Goal: Information Seeking & Learning: Check status

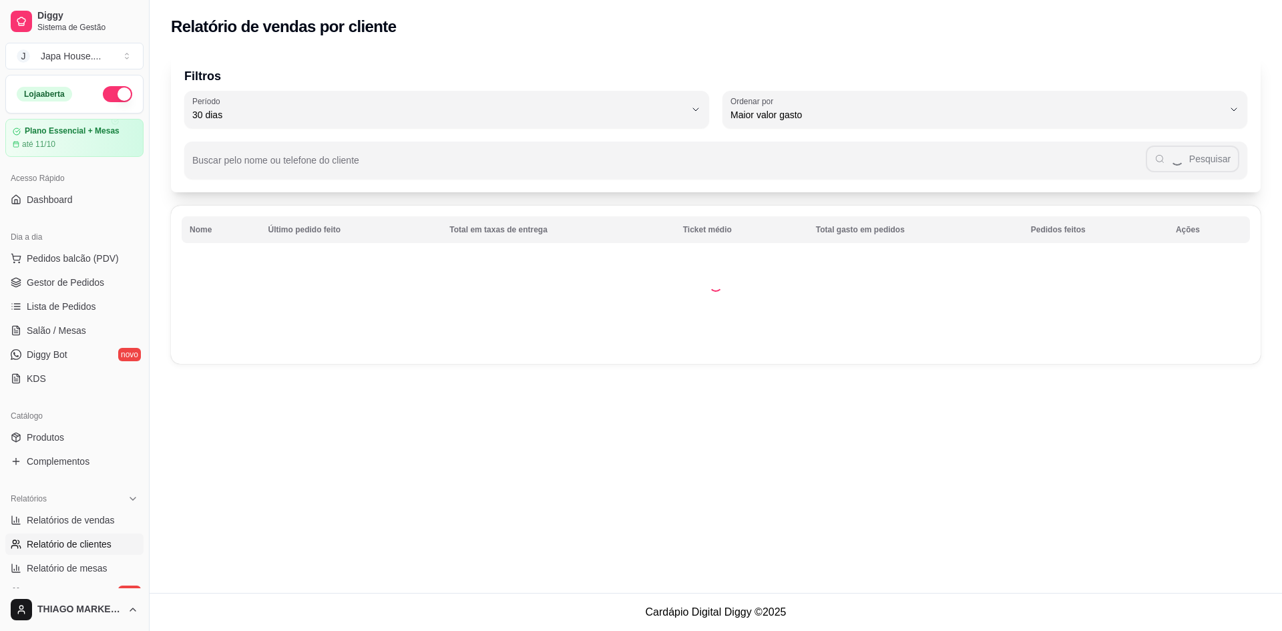
select select "30"
select select "HIGHEST_TOTAL_SPENT_WITH_ORDERS"
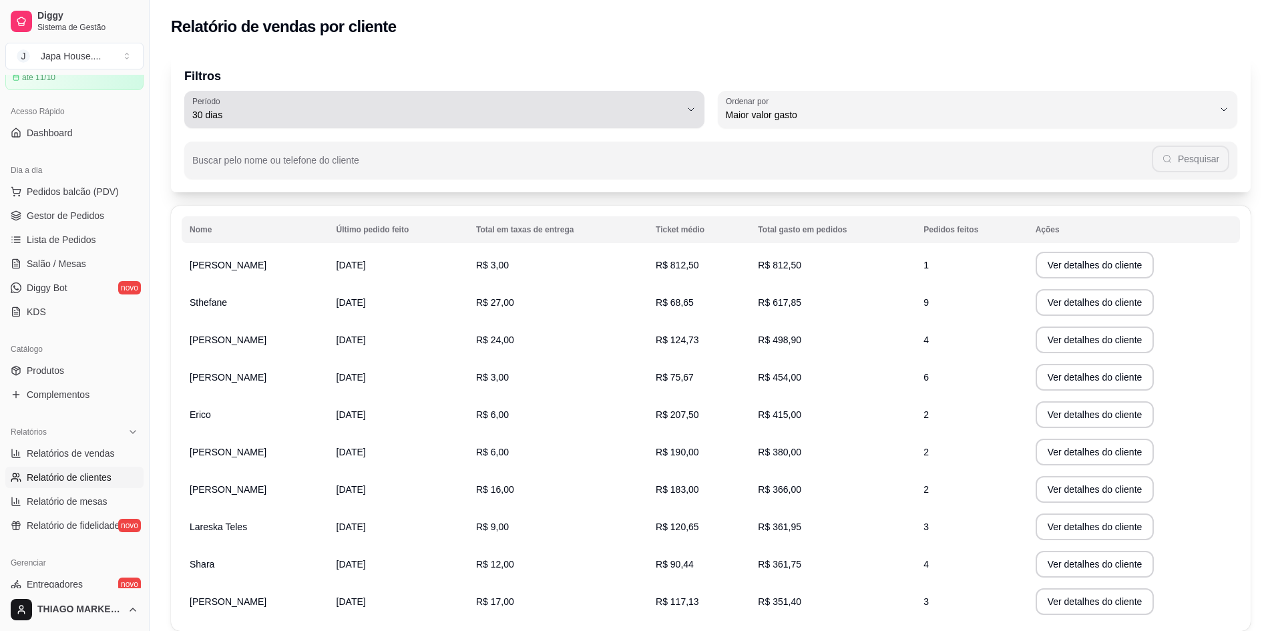
click at [570, 104] on div "30 dias" at bounding box center [436, 109] width 488 height 27
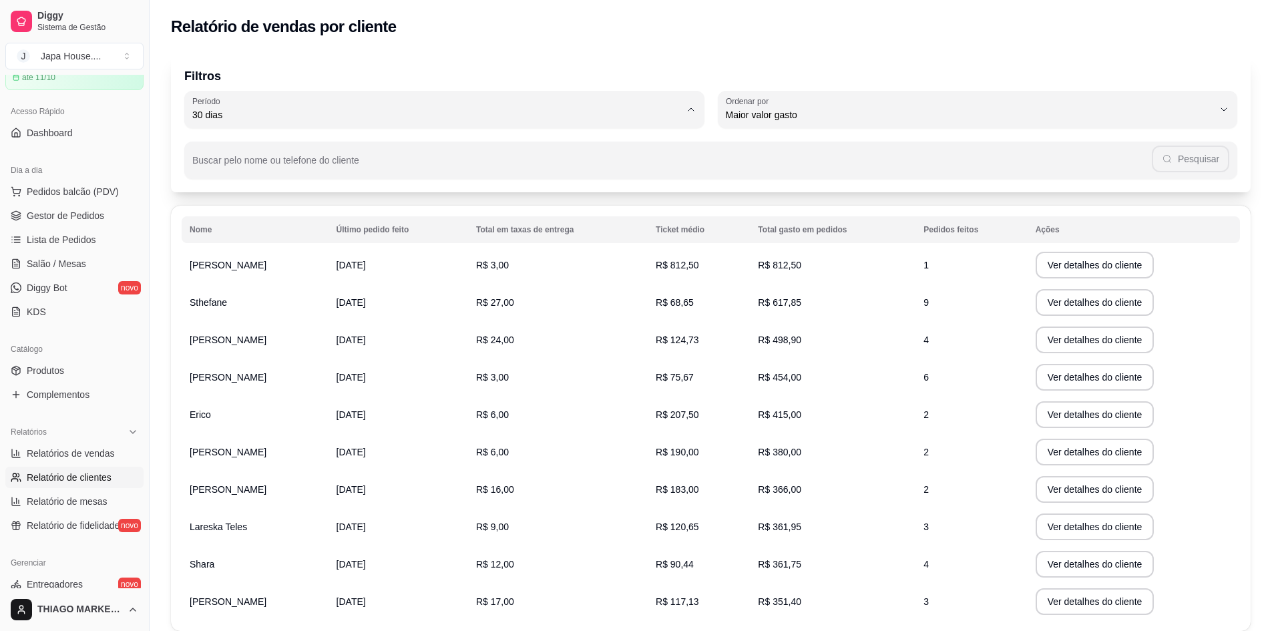
click at [333, 236] on span "30 dias" at bounding box center [437, 234] width 465 height 13
type input "0"
select select "0"
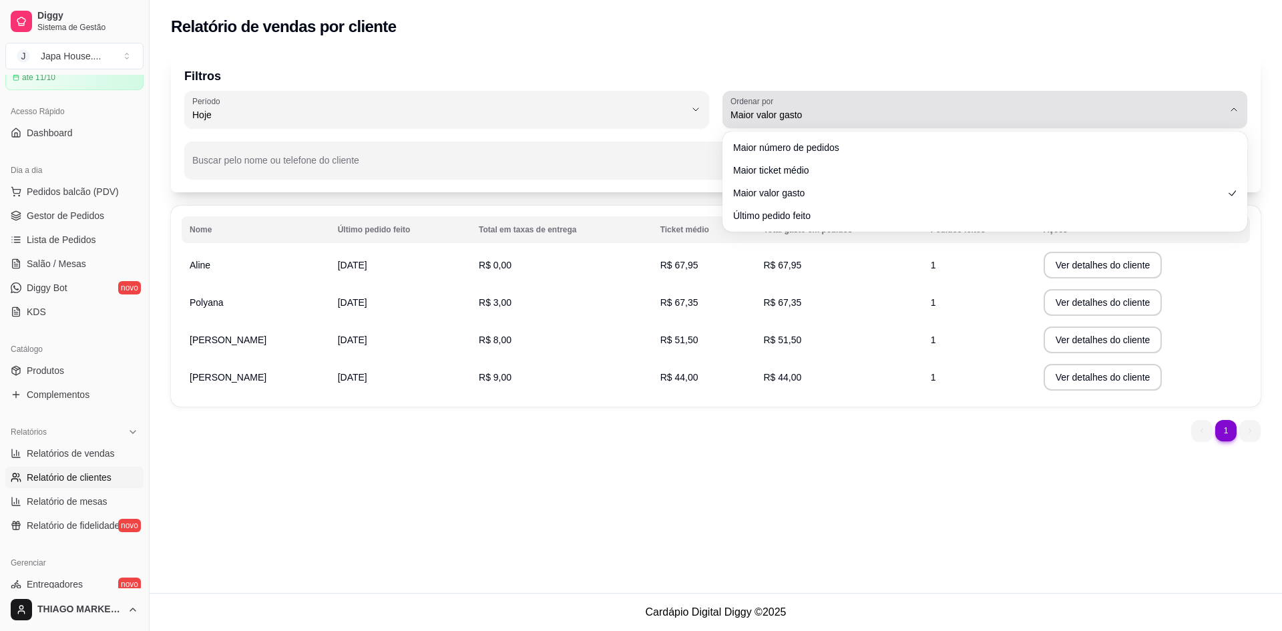
click at [994, 107] on div "Maior valor gasto" at bounding box center [976, 109] width 493 height 27
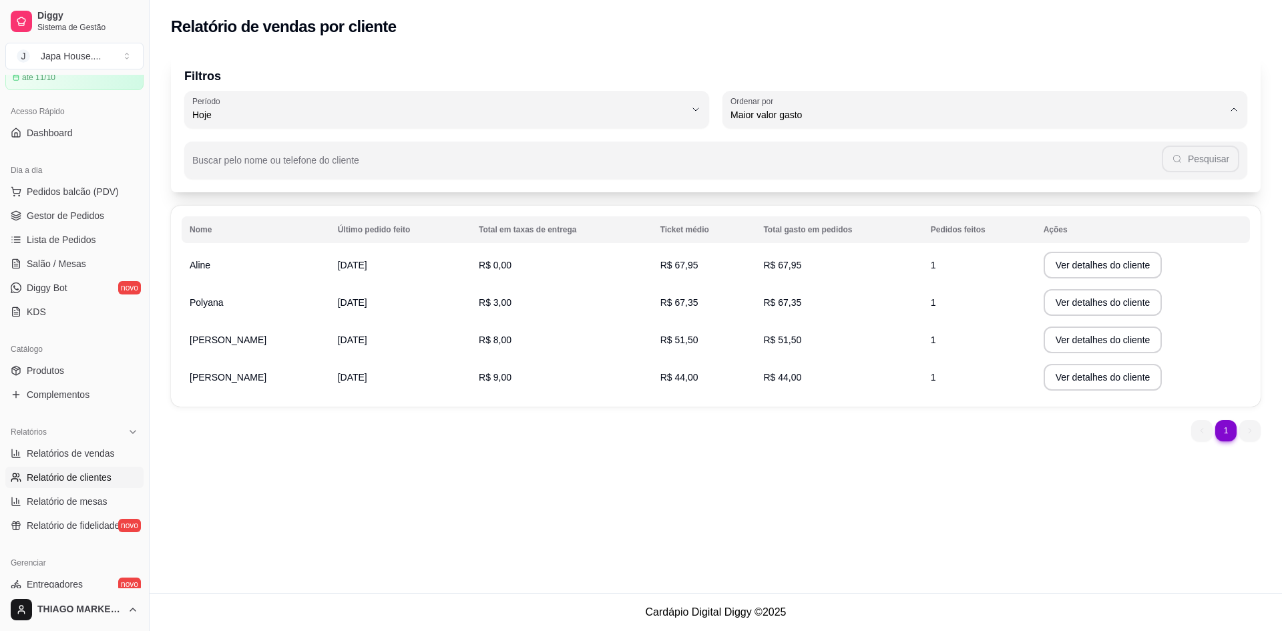
click at [834, 217] on span "Último pedido feito" at bounding box center [978, 212] width 471 height 13
type input "LAST_ORDER_MADE_AT"
select select "LAST_ORDER_MADE_AT"
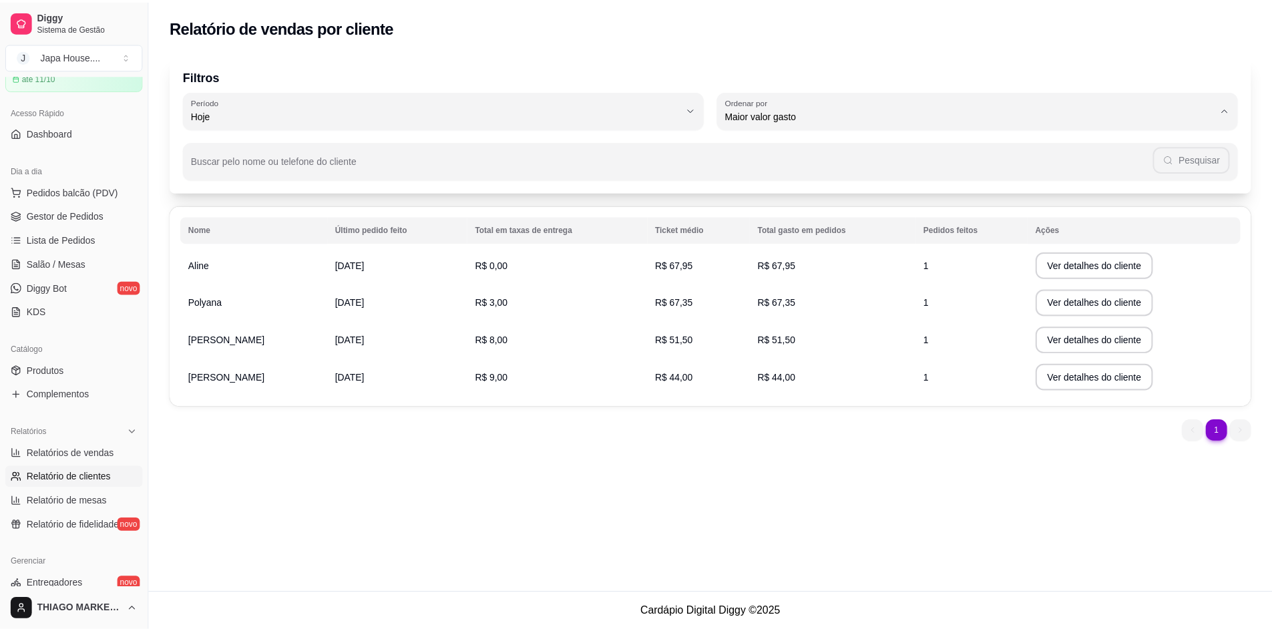
scroll to position [13, 0]
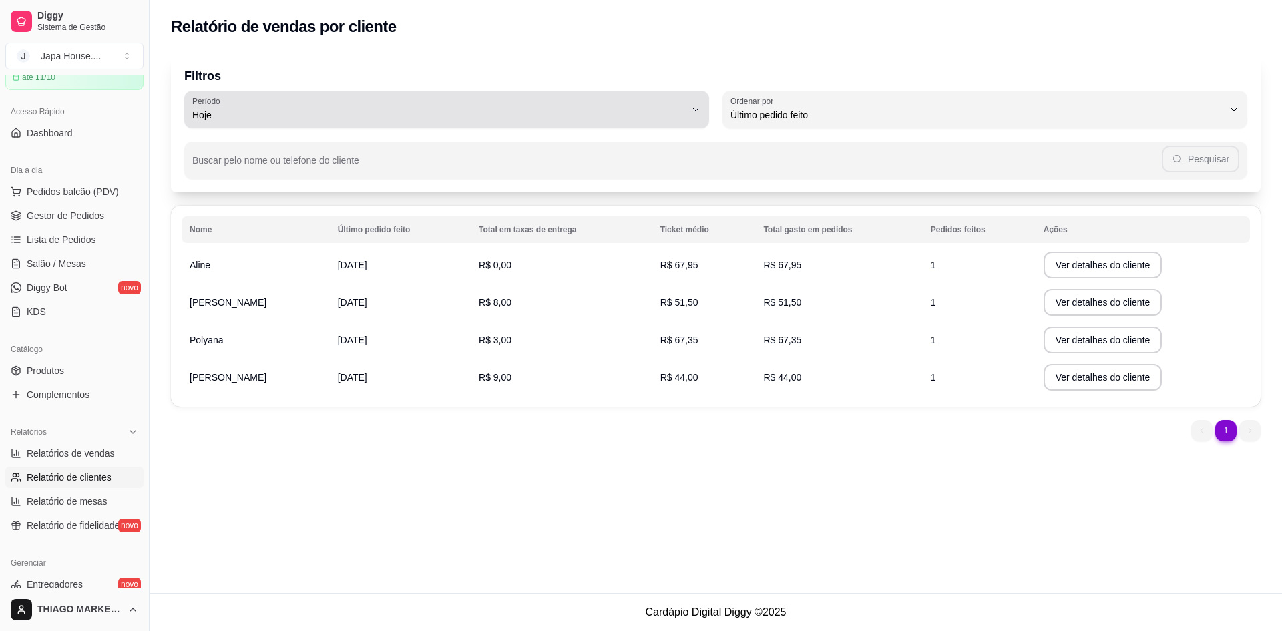
click at [621, 110] on span "Hoje" at bounding box center [438, 114] width 493 height 13
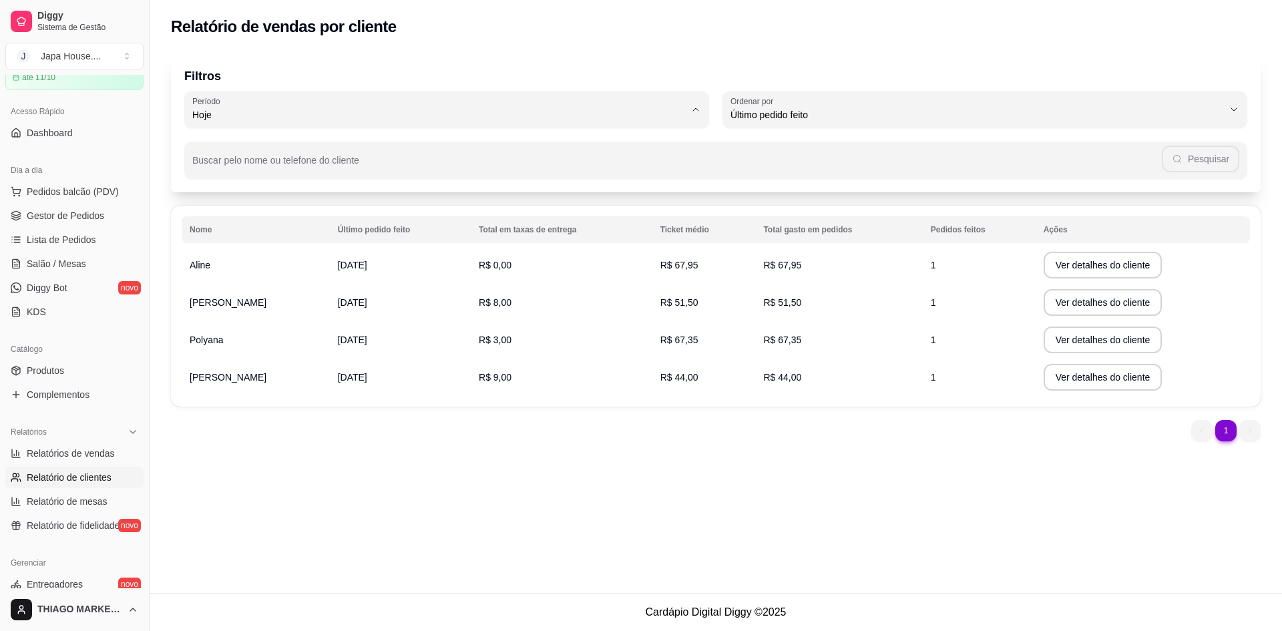
click at [362, 240] on span "30 dias" at bounding box center [440, 234] width 471 height 13
type input "30"
select select "30"
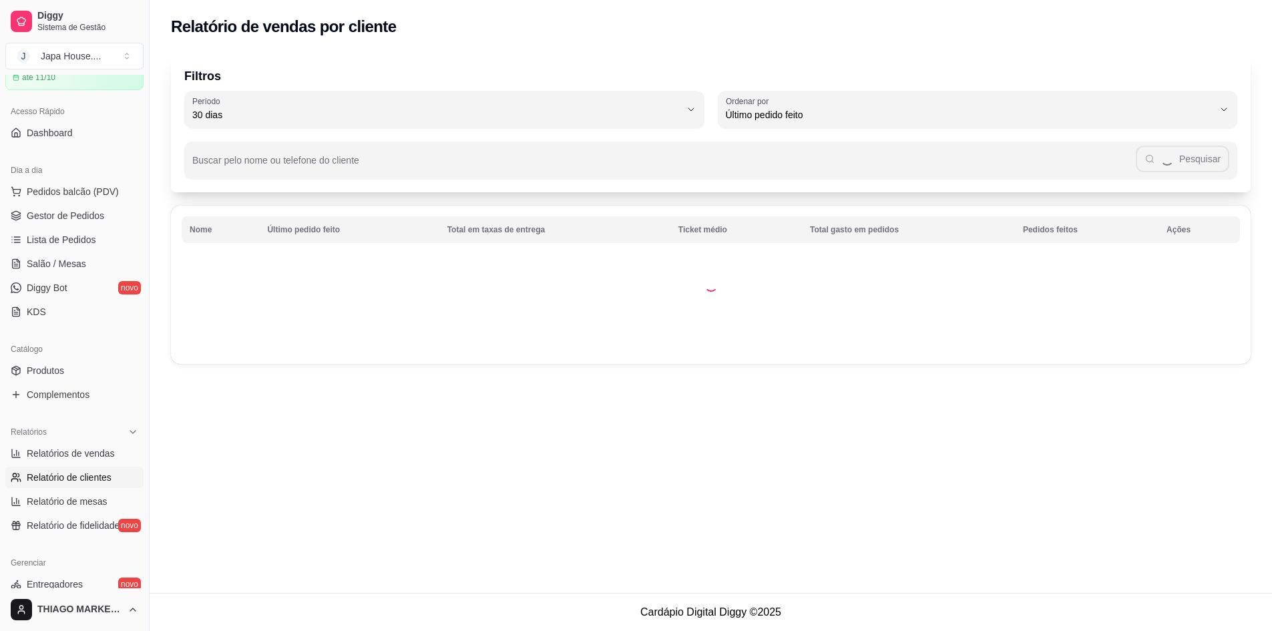
scroll to position [0, 0]
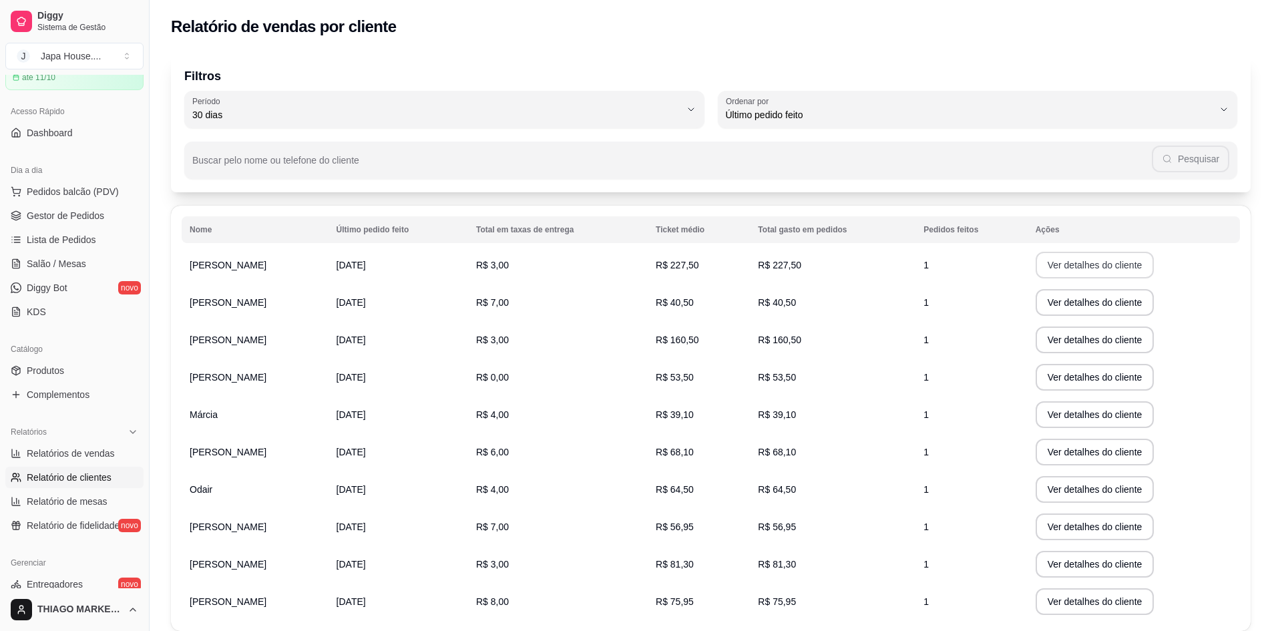
click at [1140, 263] on button "Ver detalhes do cliente" at bounding box center [1095, 265] width 119 height 27
click at [1082, 309] on button "Ver detalhes do cliente" at bounding box center [1095, 302] width 119 height 27
click at [1087, 333] on button "Ver detalhes do cliente" at bounding box center [1095, 340] width 119 height 27
click at [1096, 380] on button "Ver detalhes do cliente" at bounding box center [1094, 378] width 115 height 26
click at [1101, 450] on button "Ver detalhes do cliente" at bounding box center [1095, 452] width 119 height 27
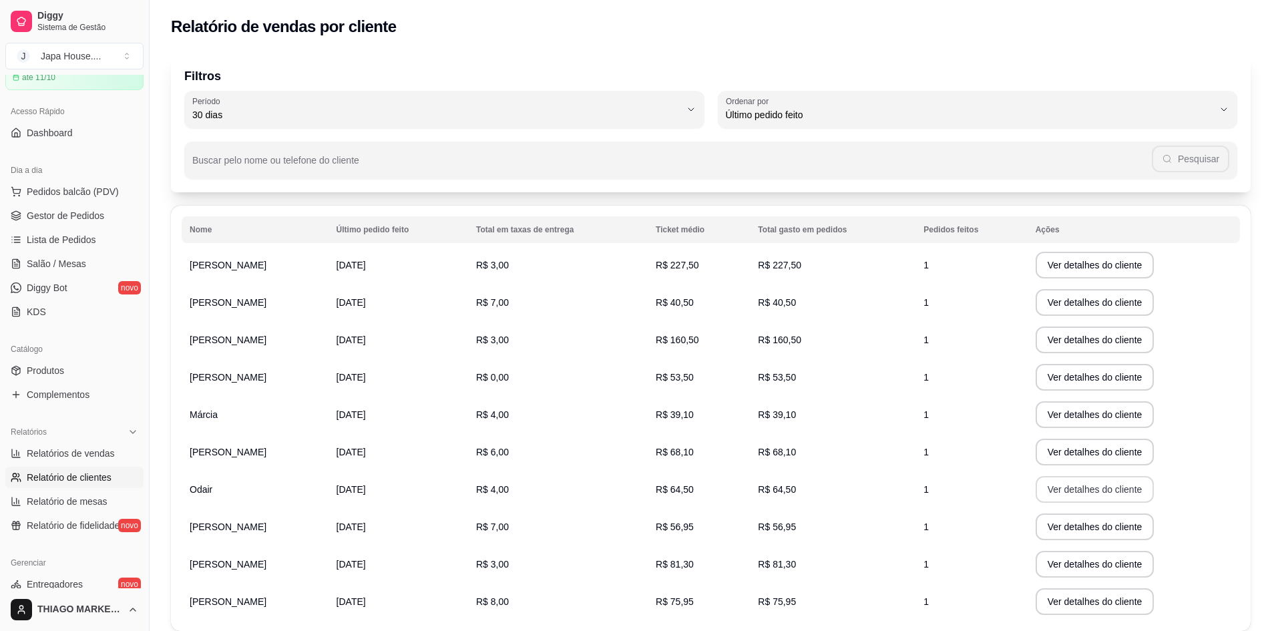
click at [1080, 485] on button "Ver detalhes do cliente" at bounding box center [1095, 489] width 119 height 27
click at [1124, 523] on button "Ver detalhes do cliente" at bounding box center [1095, 526] width 119 height 27
click at [1097, 568] on button "Ver detalhes do cliente" at bounding box center [1095, 564] width 119 height 27
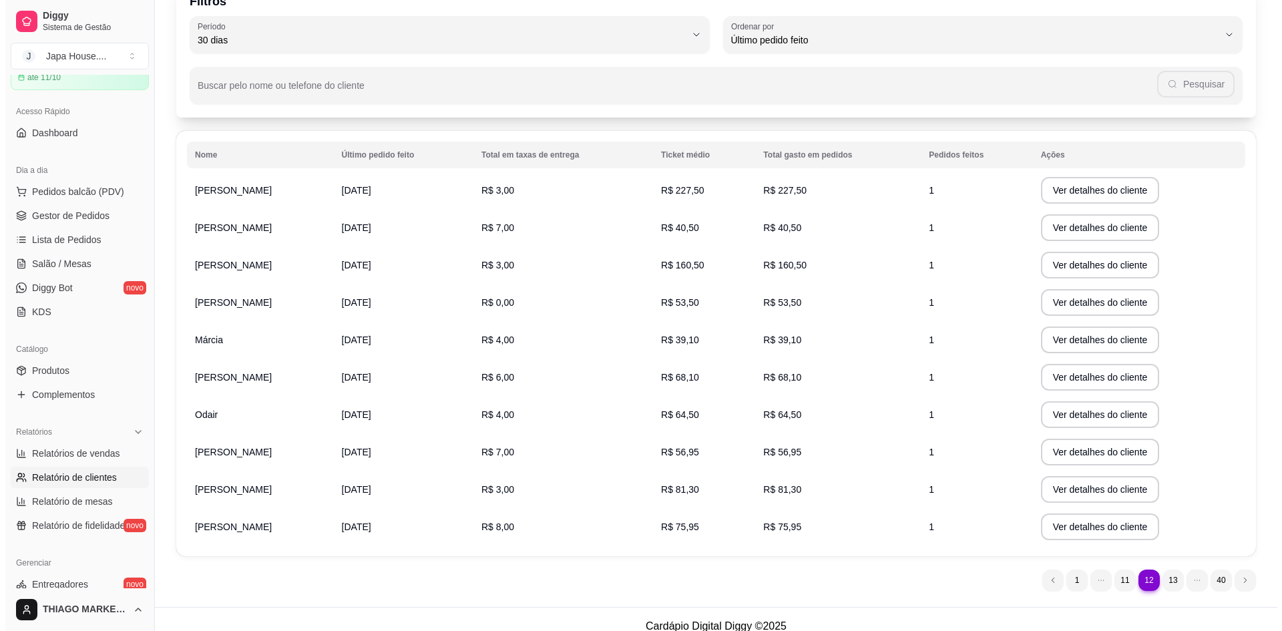
scroll to position [89, 0]
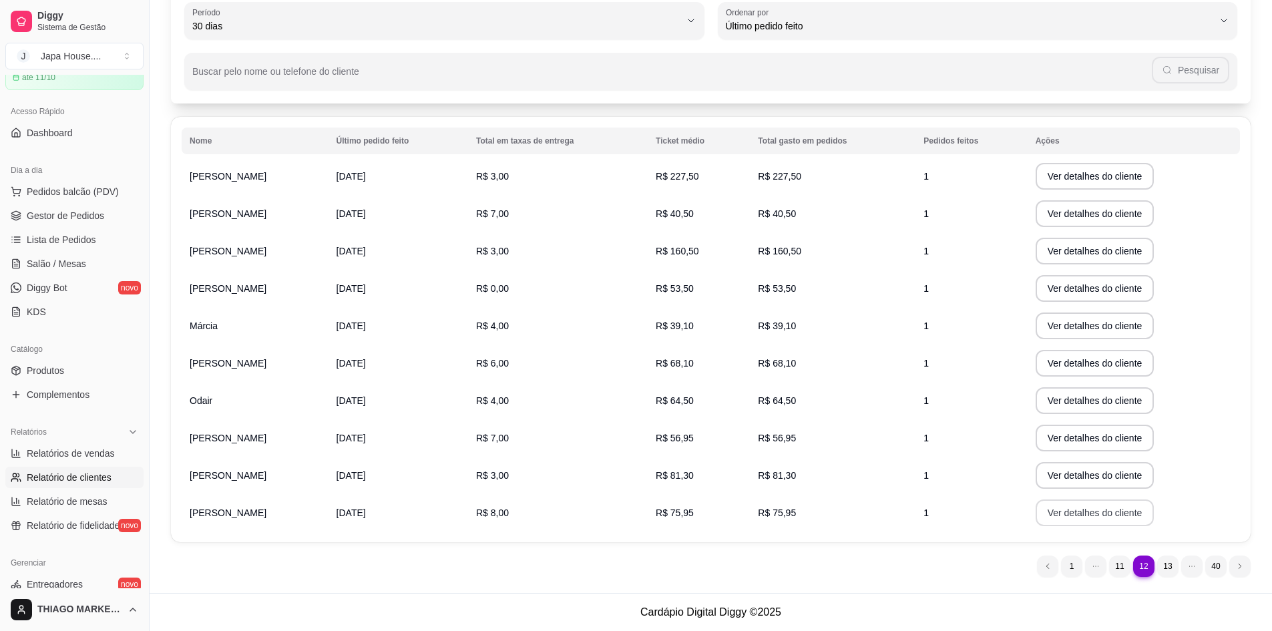
click at [1128, 516] on button "Ver detalhes do cliente" at bounding box center [1095, 512] width 119 height 27
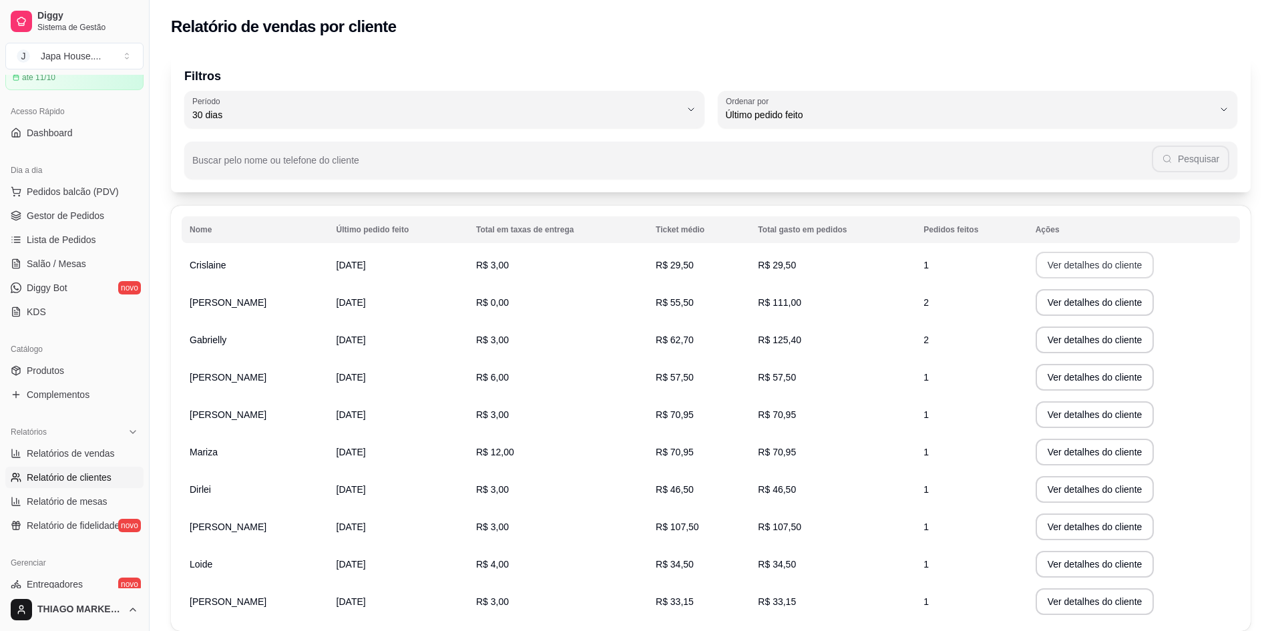
click at [1069, 270] on button "Ver detalhes do cliente" at bounding box center [1095, 265] width 119 height 27
click at [1106, 304] on button "Ver detalhes do cliente" at bounding box center [1095, 302] width 119 height 27
click at [1098, 306] on button "Ver detalhes do cliente" at bounding box center [1095, 302] width 119 height 27
click at [1080, 349] on button "Ver detalhes do cliente" at bounding box center [1094, 340] width 115 height 26
click at [1062, 371] on button "Ver detalhes do cliente" at bounding box center [1095, 377] width 119 height 27
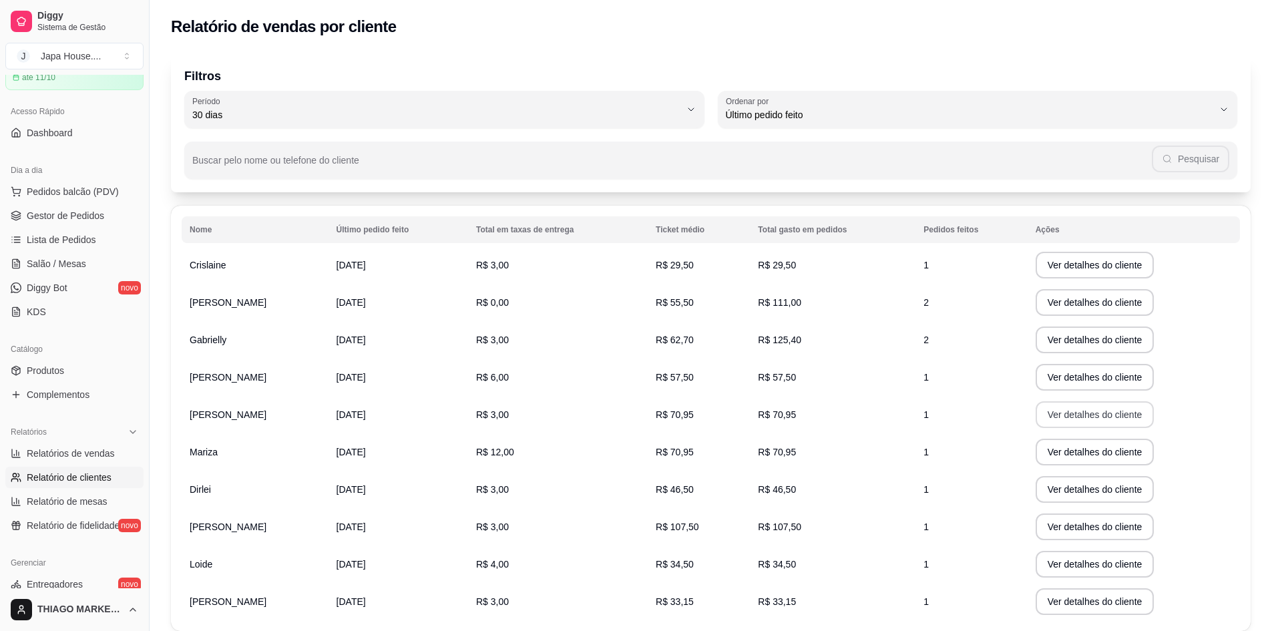
click at [1056, 418] on button "Ver detalhes do cliente" at bounding box center [1095, 414] width 119 height 27
click at [1114, 494] on button "Ver detalhes do cliente" at bounding box center [1095, 489] width 119 height 27
click at [1096, 530] on button "Ver detalhes do cliente" at bounding box center [1095, 526] width 119 height 27
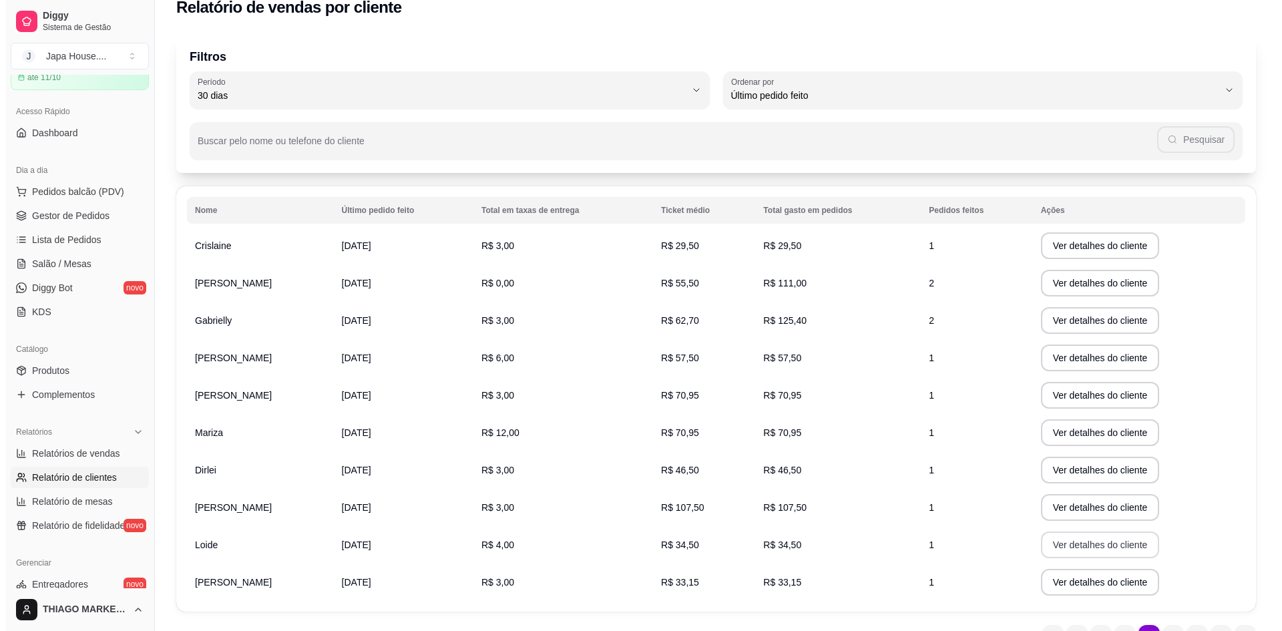
scroll to position [67, 0]
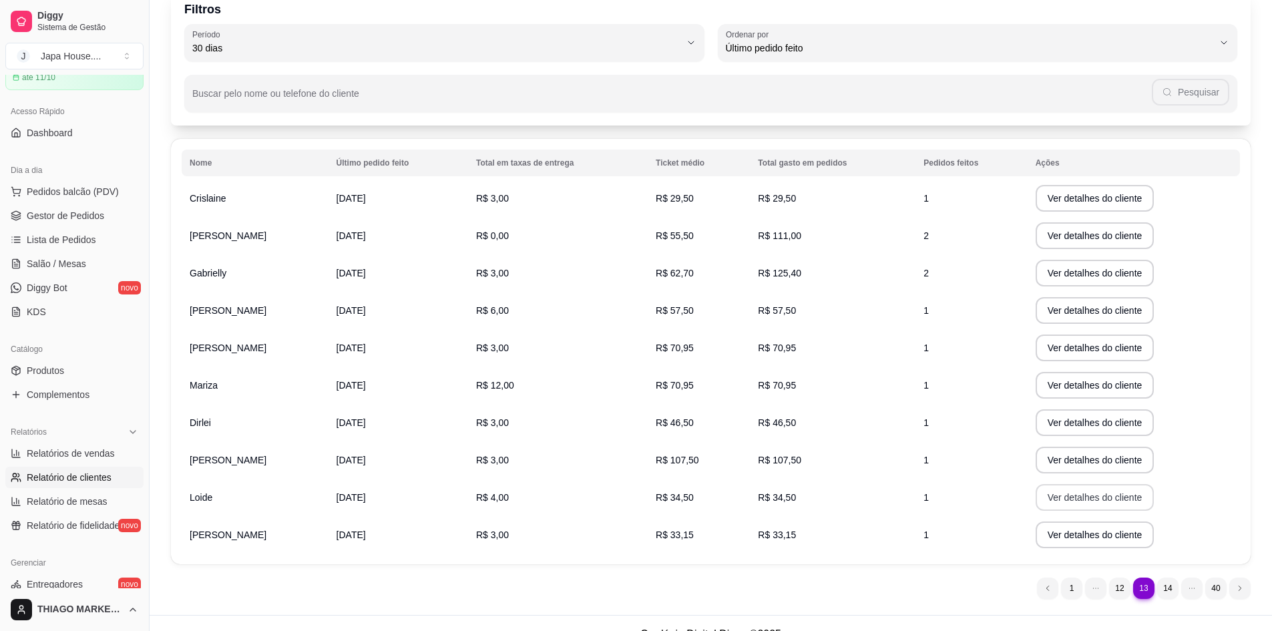
click at [1071, 495] on button "Ver detalhes do cliente" at bounding box center [1095, 497] width 119 height 27
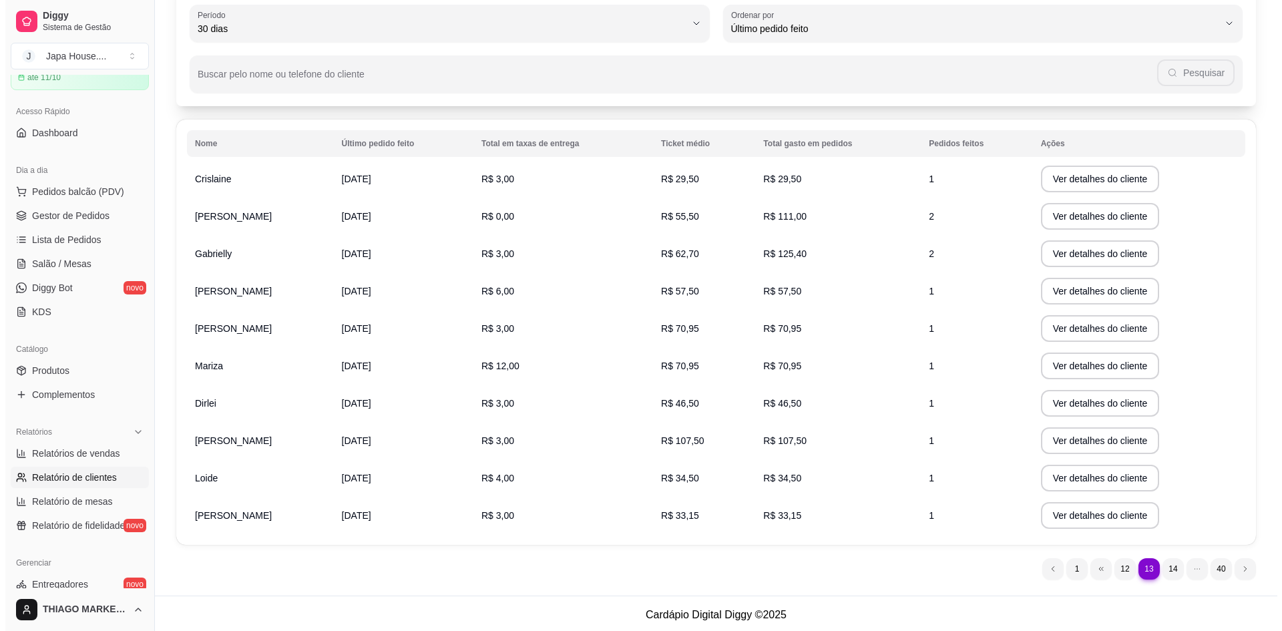
scroll to position [89, 0]
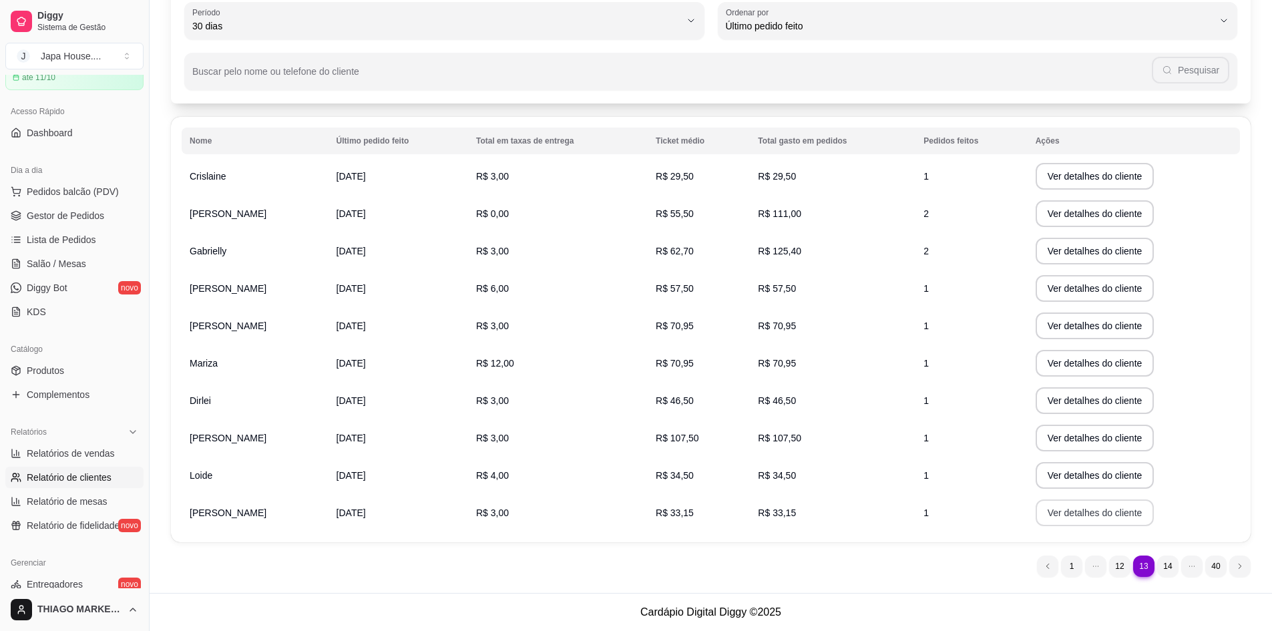
click at [1068, 511] on button "Ver detalhes do cliente" at bounding box center [1095, 512] width 119 height 27
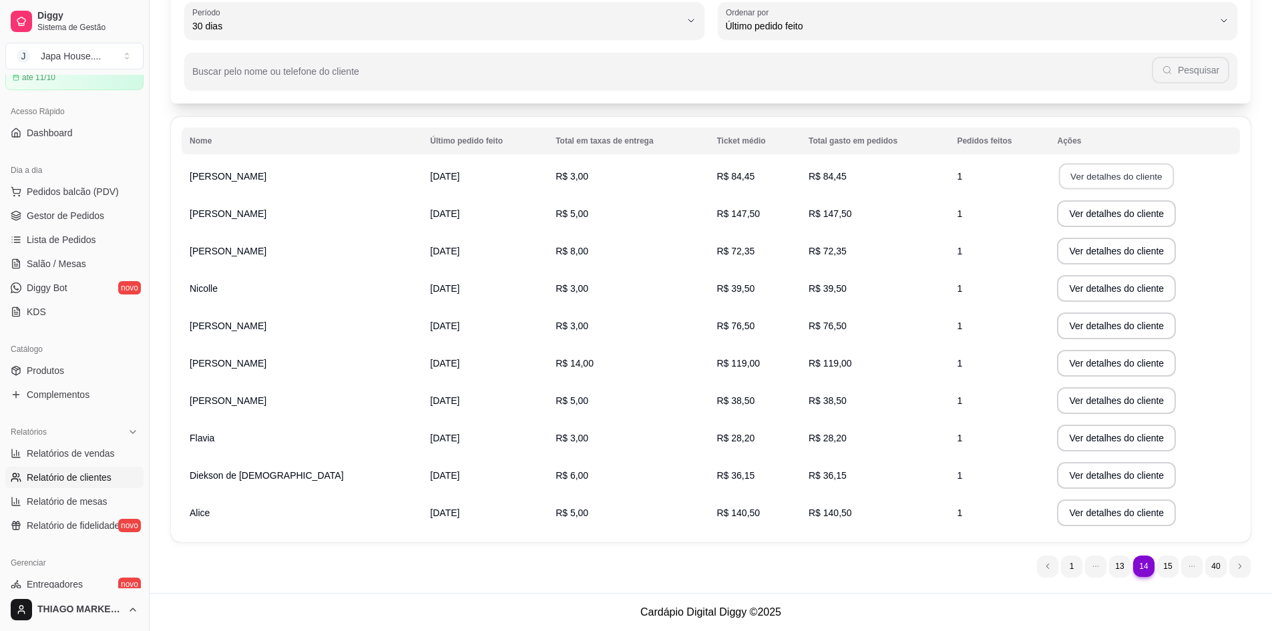
click at [1100, 176] on button "Ver detalhes do cliente" at bounding box center [1116, 177] width 115 height 26
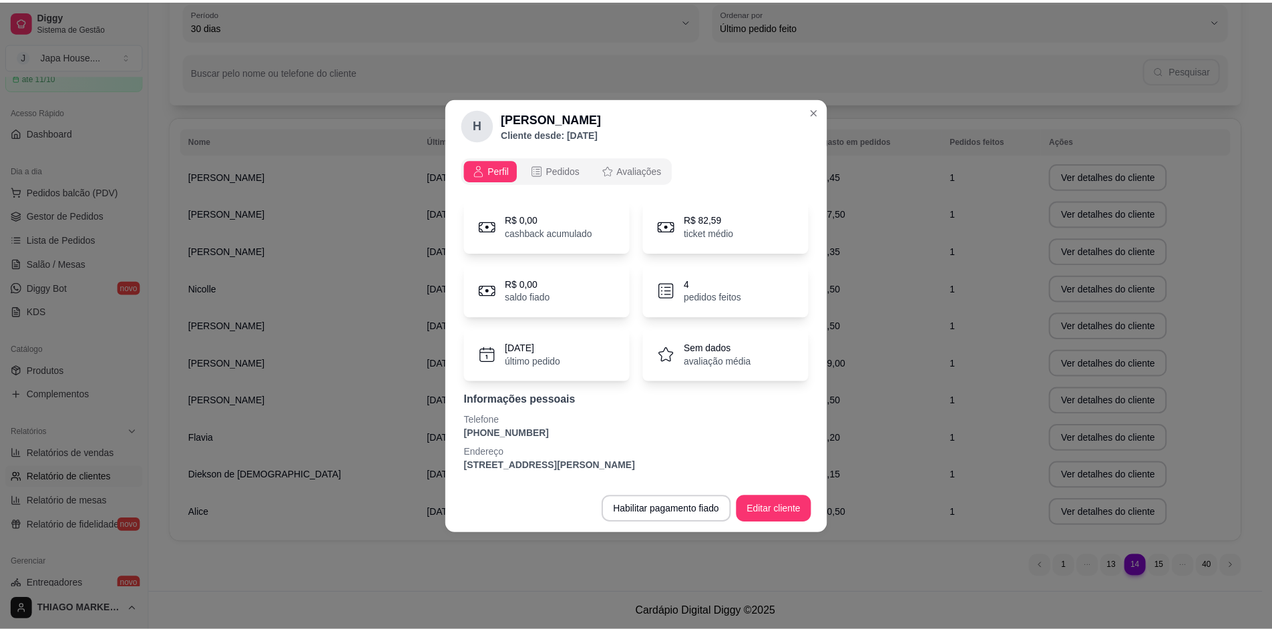
scroll to position [0, 0]
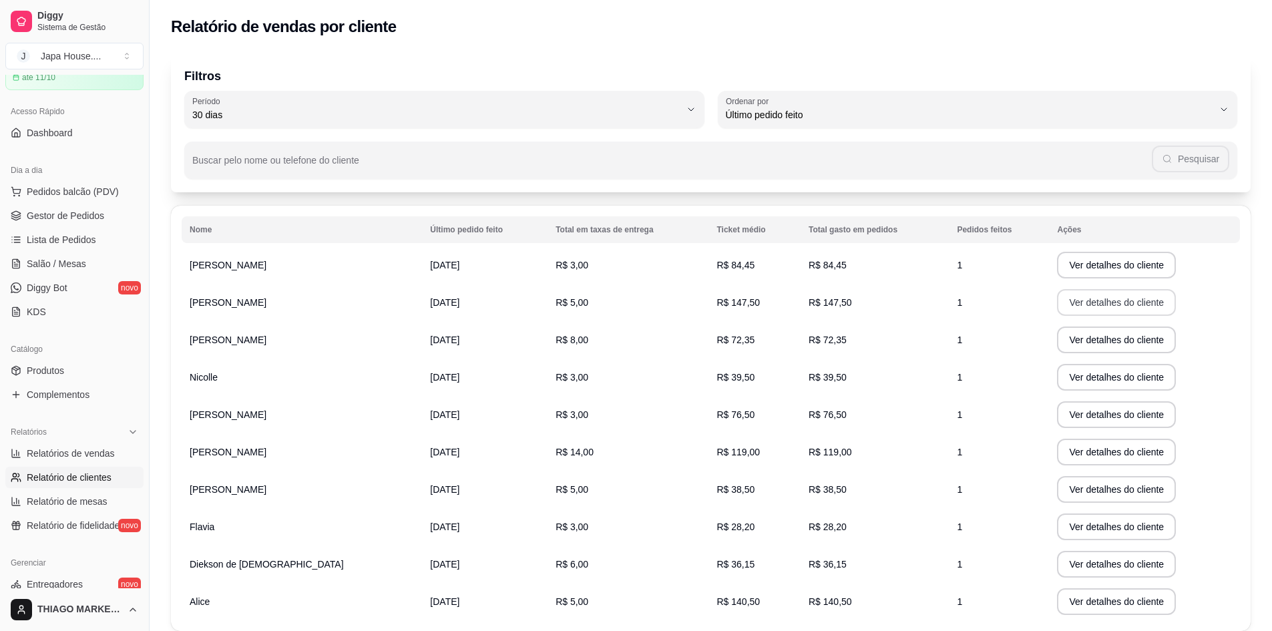
click at [1113, 298] on button "Ver detalhes do cliente" at bounding box center [1116, 302] width 119 height 27
click at [1074, 266] on button "Ver detalhes do cliente" at bounding box center [1116, 265] width 119 height 27
click at [1079, 336] on button "Ver detalhes do cliente" at bounding box center [1116, 340] width 119 height 27
click at [1139, 372] on button "Ver detalhes do cliente" at bounding box center [1116, 377] width 119 height 27
click at [1030, 57] on div "Filtros 30 Período Hoje Ontem 7 dias 15 dias 30 dias 45 dias 60 dias Período 30…" at bounding box center [711, 122] width 1080 height 139
